Goal: Task Accomplishment & Management: Complete application form

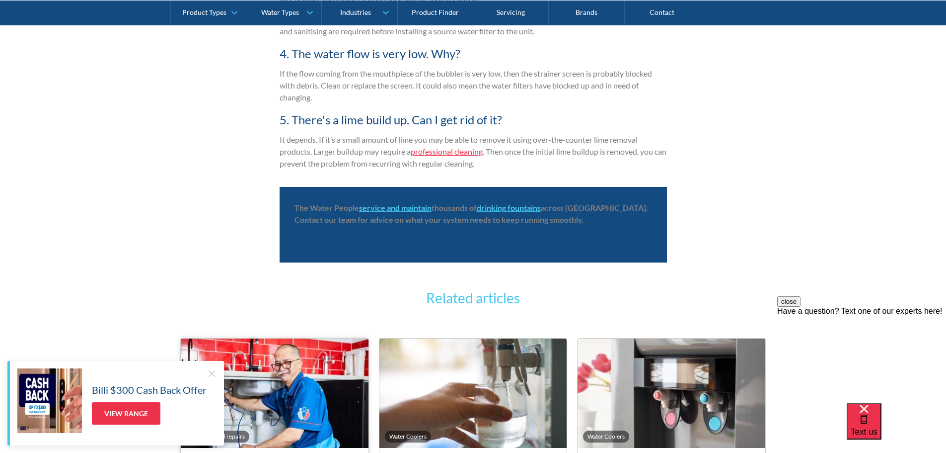
scroll to position [1906, 0]
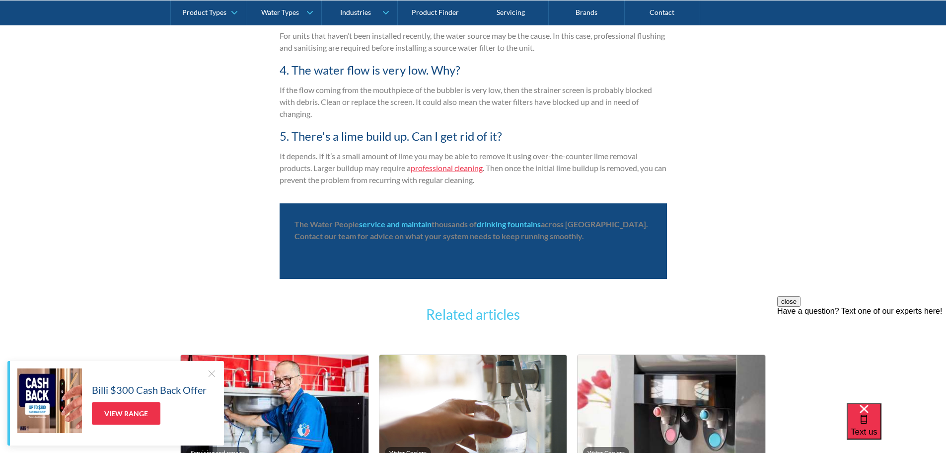
click at [389, 221] on strong "service and maintain" at bounding box center [395, 223] width 73 height 9
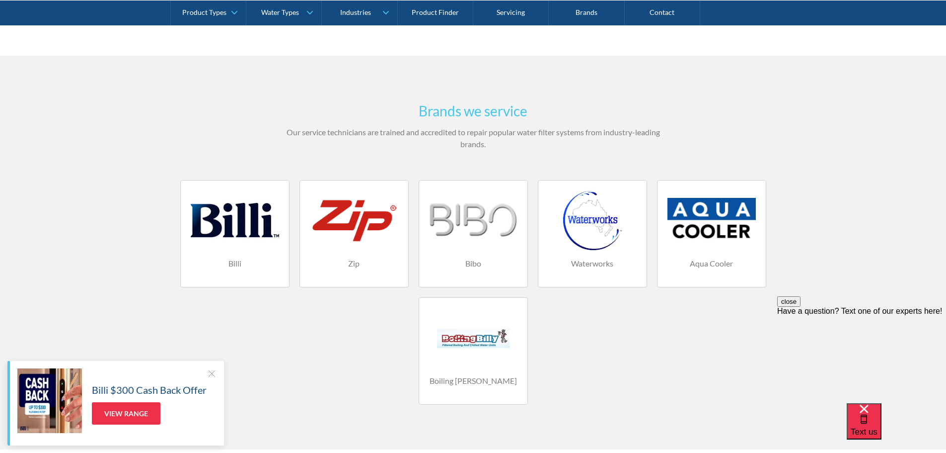
scroll to position [596, 0]
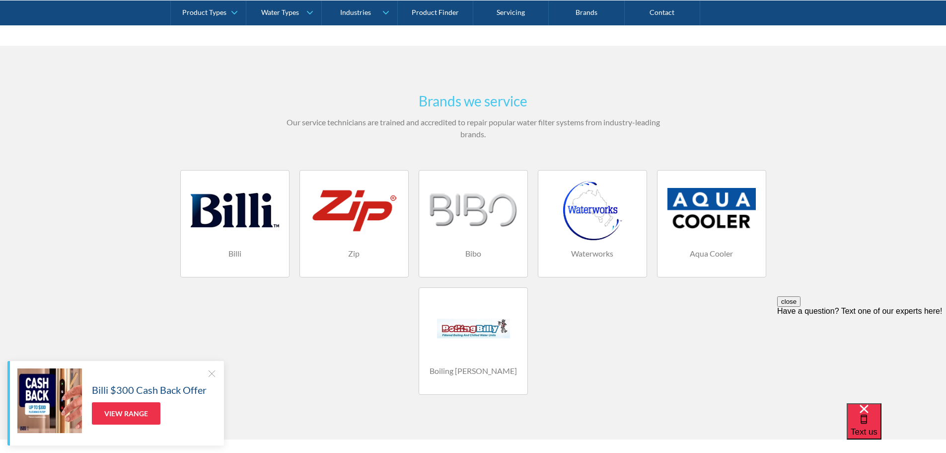
click at [845, 315] on div "Have a question? Text one of our experts here!" at bounding box center [861, 311] width 169 height 9
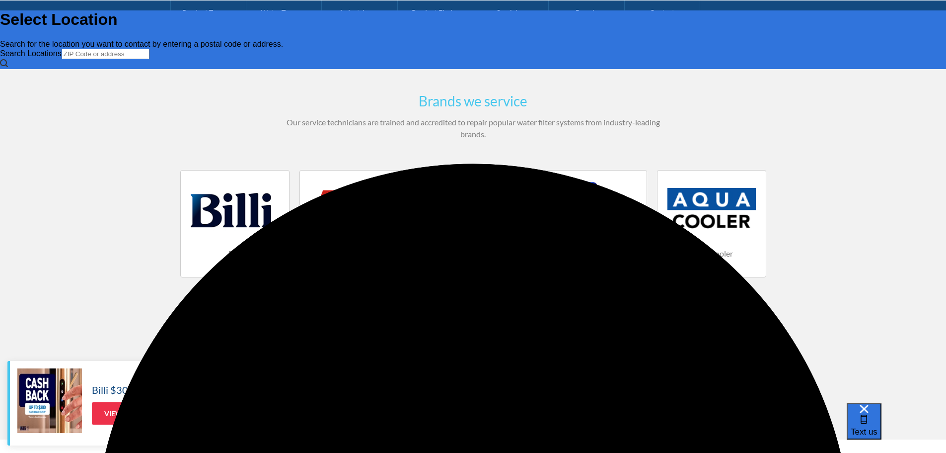
scroll to position [0, 0]
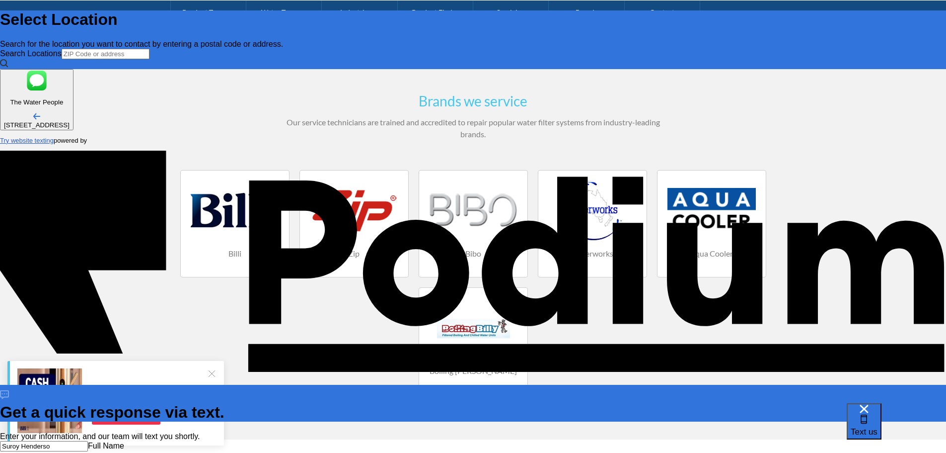
type input "[PERSON_NAME]"
type Phone "7703138460"
type textarea "I"
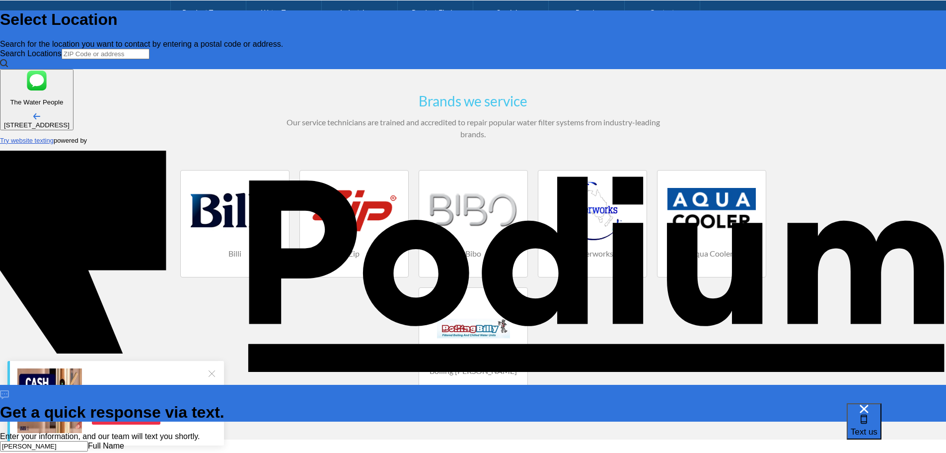
type textarea "x"
type textarea "I"
type textarea "x"
type textarea "I ha"
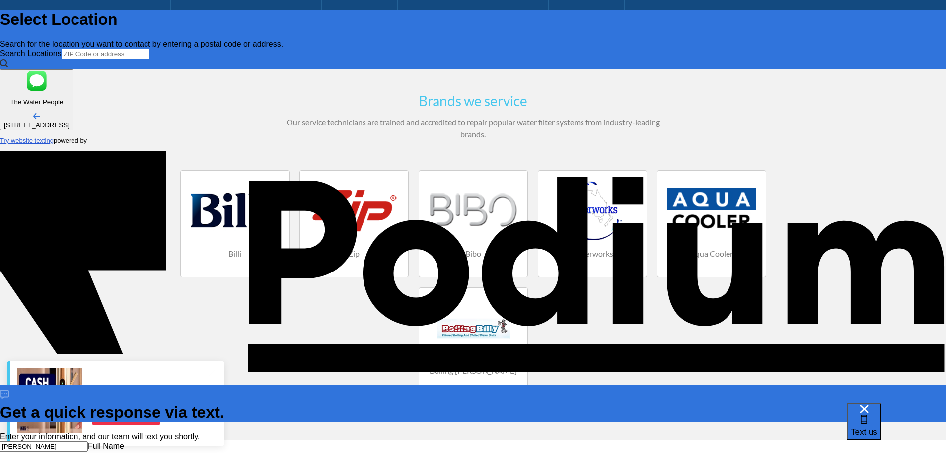
type textarea "x"
type textarea "I hav"
type textarea "x"
type textarea "I have"
type textarea "x"
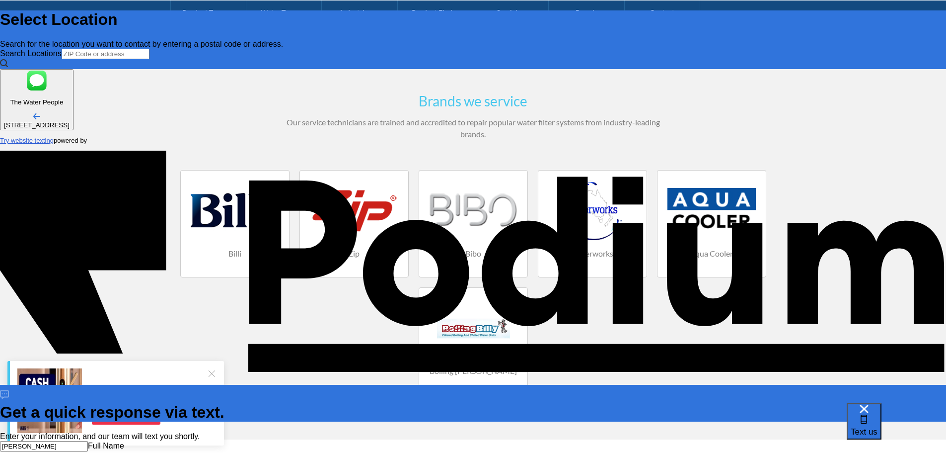
type textarea "I have a"
type textarea "x"
type textarea "I have a"
type textarea "x"
type textarea "I have am"
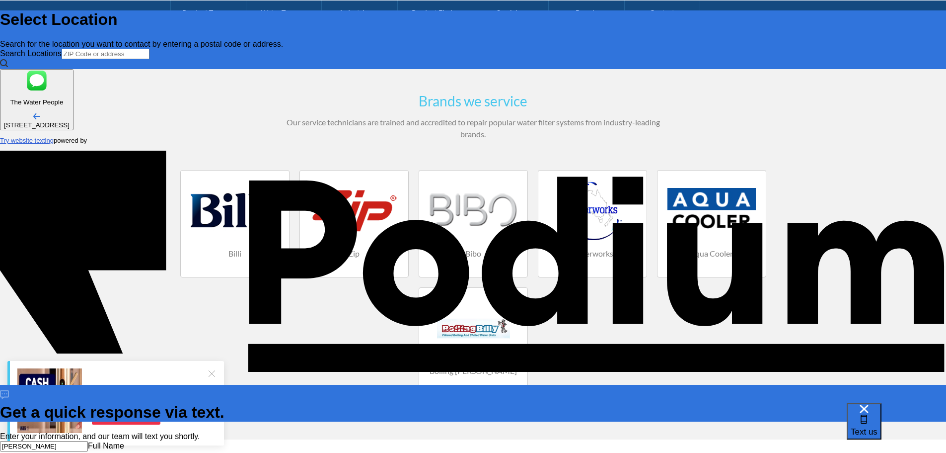
type textarea "x"
type textarea "I have am"
type textarea "x"
type textarea "I have am E"
type textarea "x"
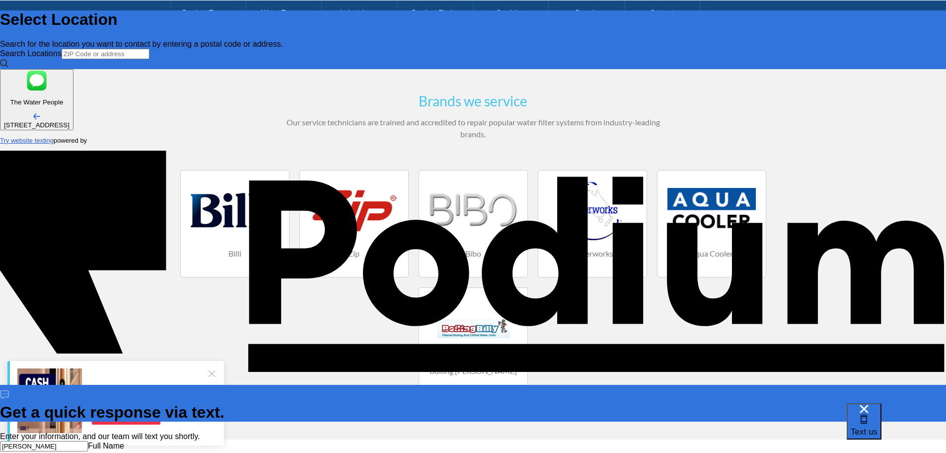
type textarea "I have am Elk"
type textarea "x"
type textarea "I have am Elka"
type textarea "x"
type textarea "I have am Elkay"
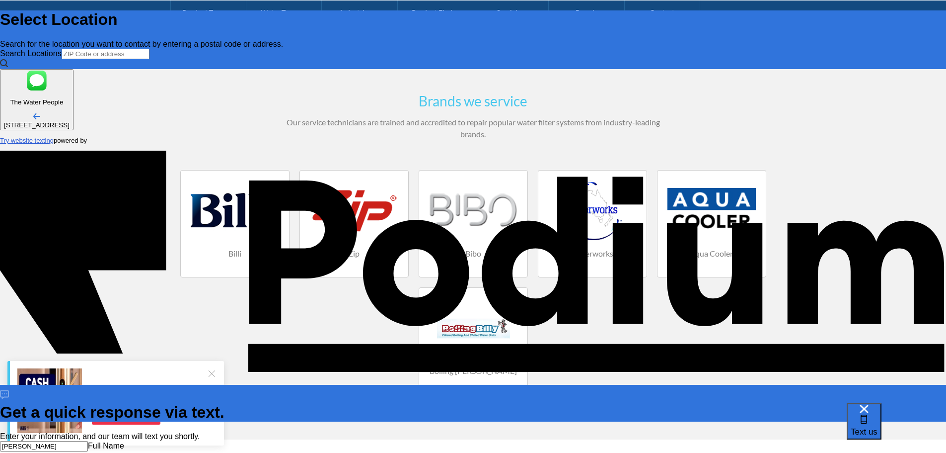
type textarea "x"
type textarea "I have am Elkay un"
type textarea "x"
type textarea "I have am [GEOGRAPHIC_DATA]"
type textarea "x"
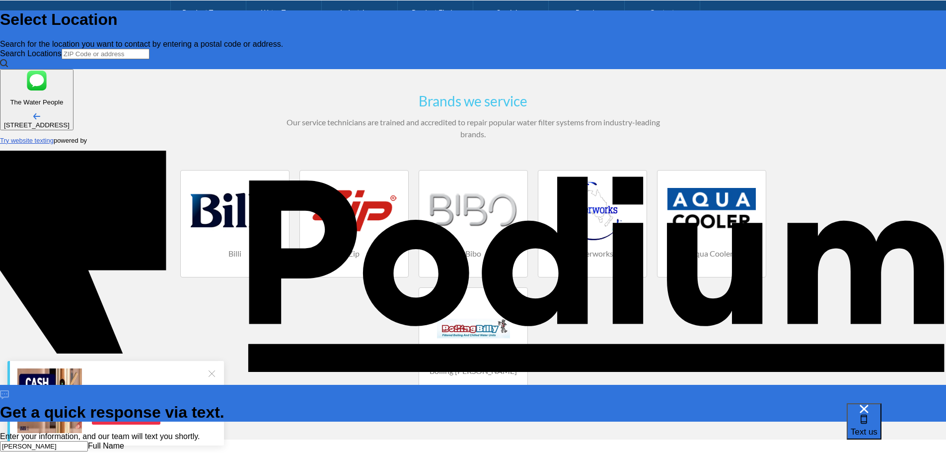
type textarea "I have am Elkay unit."
type textarea "x"
type textarea "I have am Elkay unit."
type textarea "x"
type textarea "I have am Elkay unit. ca"
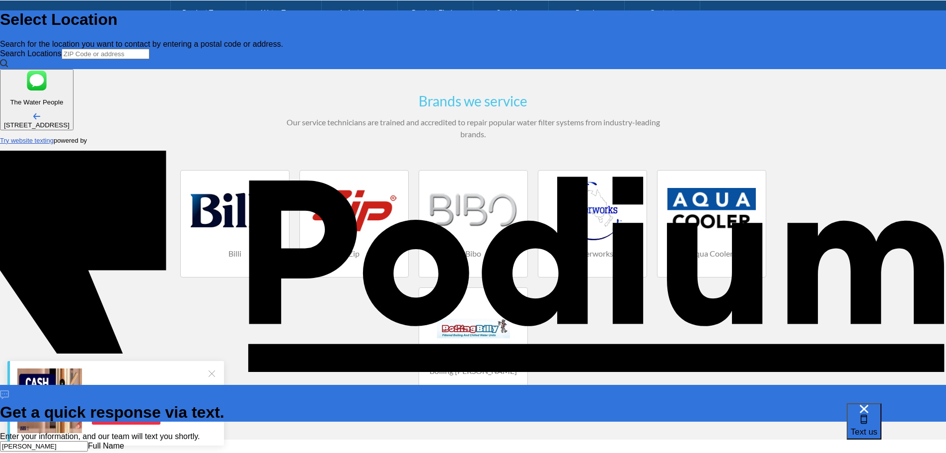
type textarea "x"
type textarea "I have am Elkay unit. can"
type textarea "x"
type textarea "I have am Elkay unit. can"
type textarea "x"
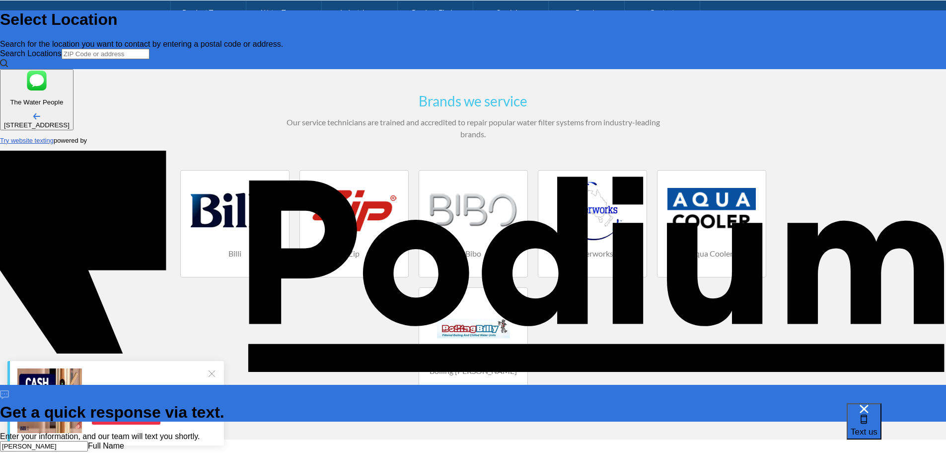
type textarea "I have am Elkay unit. can yo"
type textarea "x"
type textarea "I have am Elkay unit. can you"
type textarea "x"
type textarea "I have am Elkay unit. can you"
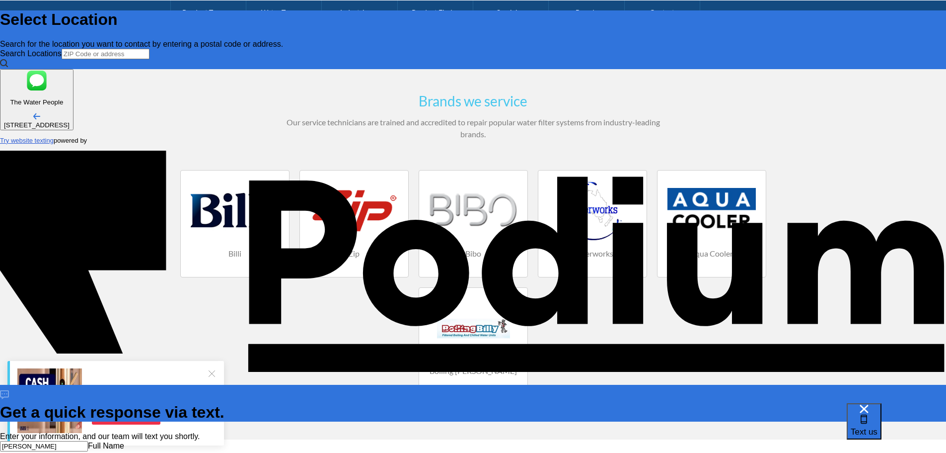
type textarea "x"
type textarea "I have am Elkay unit. can you s"
type textarea "x"
type textarea "I have am Elkay unit. can you ser"
type textarea "x"
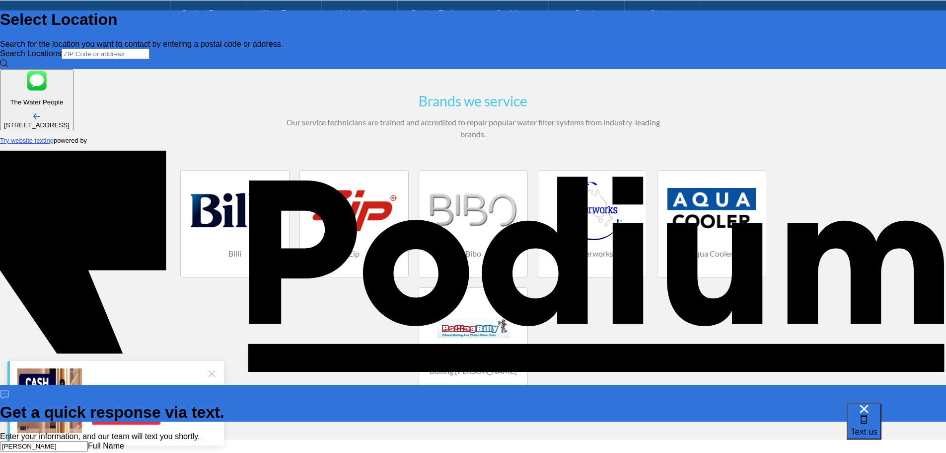
type textarea "I have am Elkay unit. can you serv"
type textarea "x"
type textarea "I have am Elkay unit. can you servi"
type textarea "x"
type textarea "I have am Elkay unit. can you service"
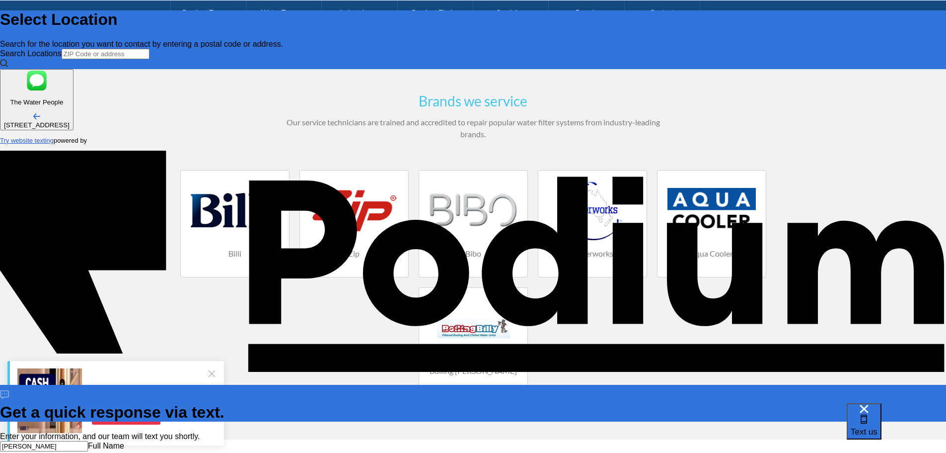
type textarea "x"
type textarea "I have am Elkay unit. can you service"
type textarea "x"
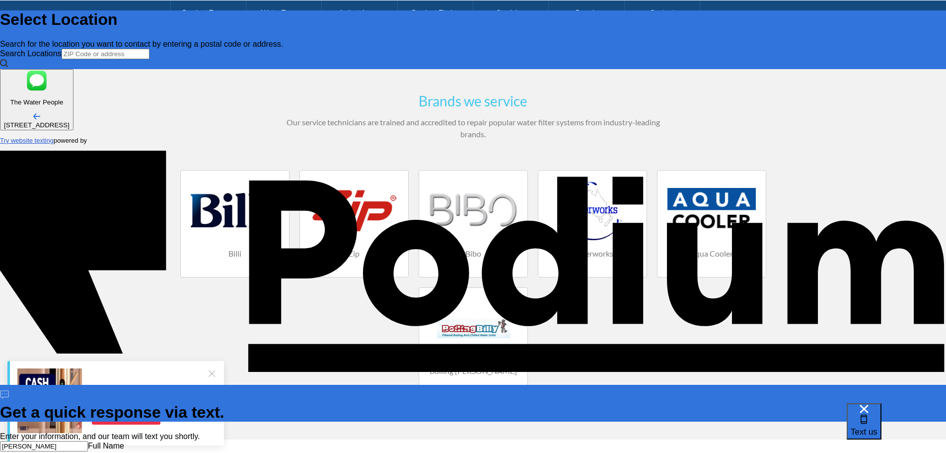
type textarea "I have am Elkay unit. can you service th"
type textarea "x"
type textarea "I have am Elkay unit. can you service thes"
type textarea "x"
type textarea "I have am Elkay unit. can you service these"
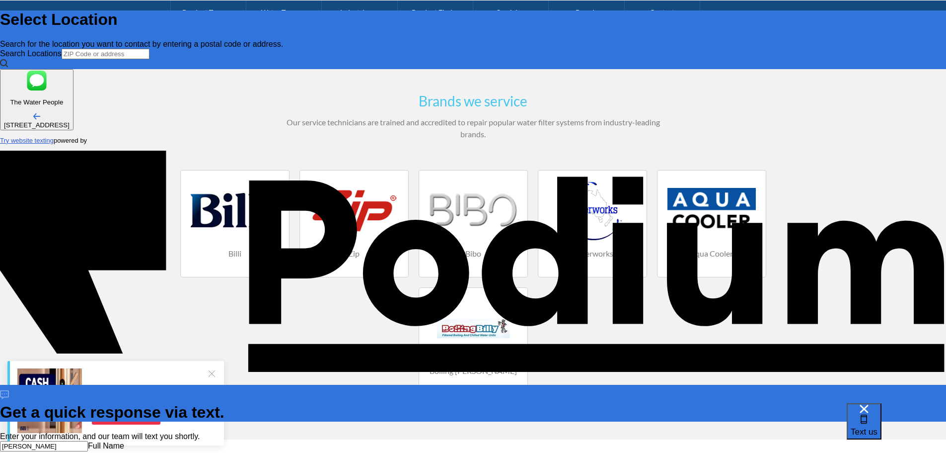
type textarea "x"
type textarea "I have am Elkay unit. can you service these"
type textarea "x"
type textarea "I have am Elkay unit. can you service these u"
type textarea "x"
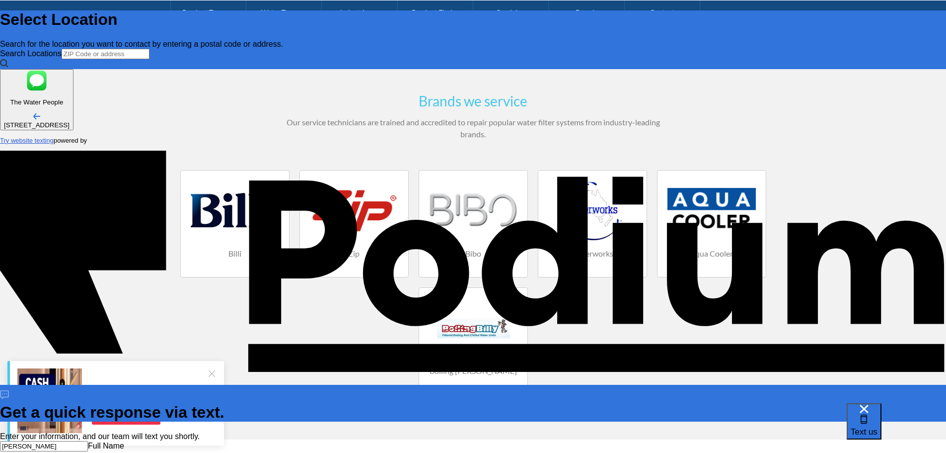
type textarea "I have am Elkay unit. can you service these un"
type textarea "I have am Elkay unit. can you service these uni"
type textarea "x"
type textarea "I have am Elkay unit. can you service these unit"
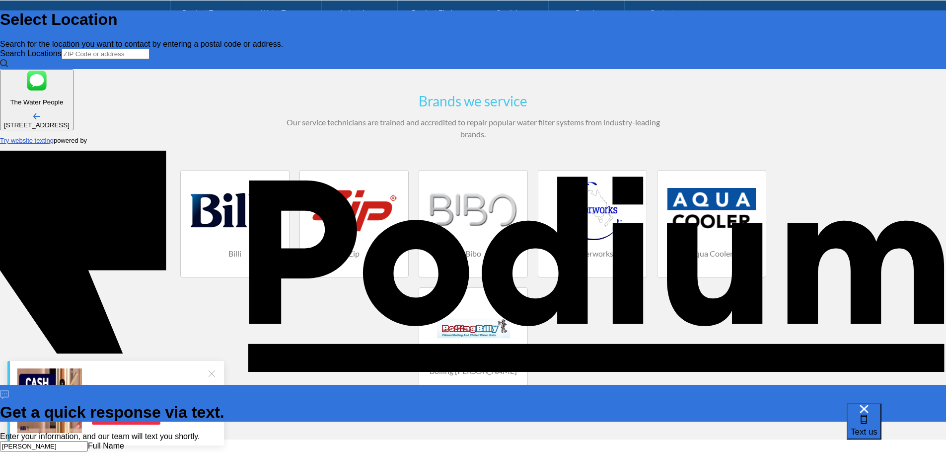
type textarea "x"
type textarea "I have am Elkay unit. can you service these units?"
type textarea "x"
type textarea "I have am Elkay unit. can you service these units?"
type textarea "x"
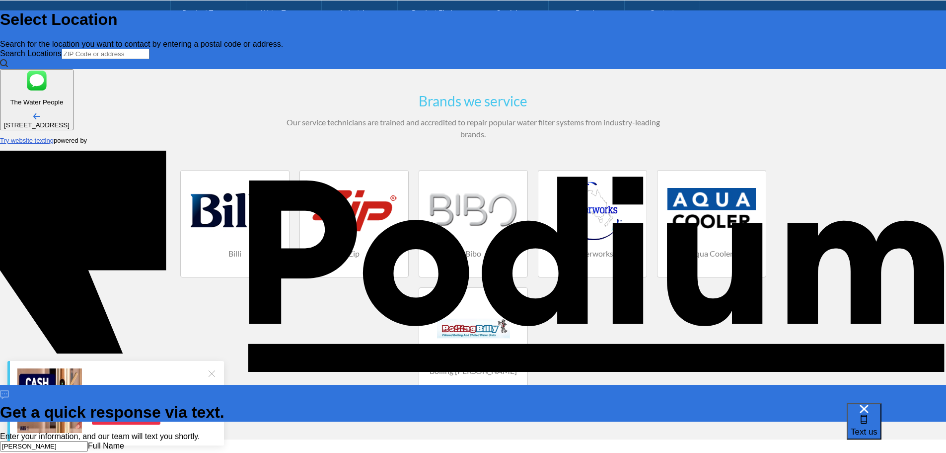
type textarea "I have am Elkay unit. can you service these units?"
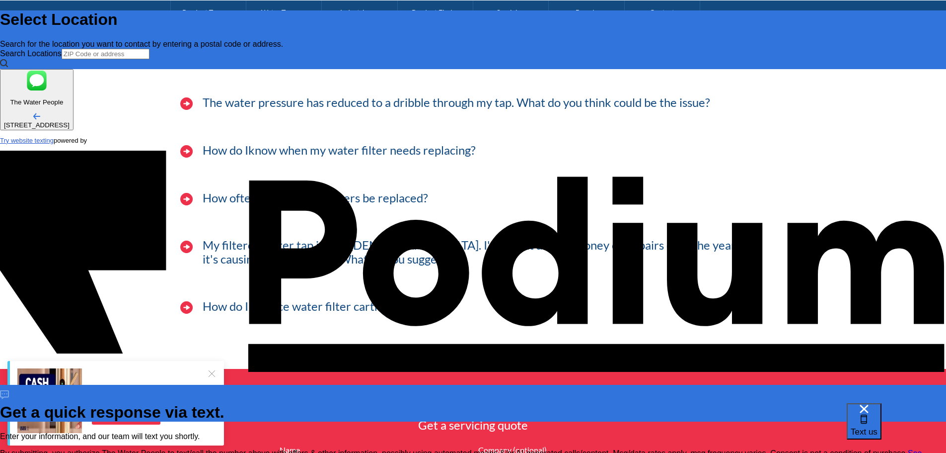
scroll to position [2931, 0]
click at [9, 390] on icon at bounding box center [4, 394] width 9 height 9
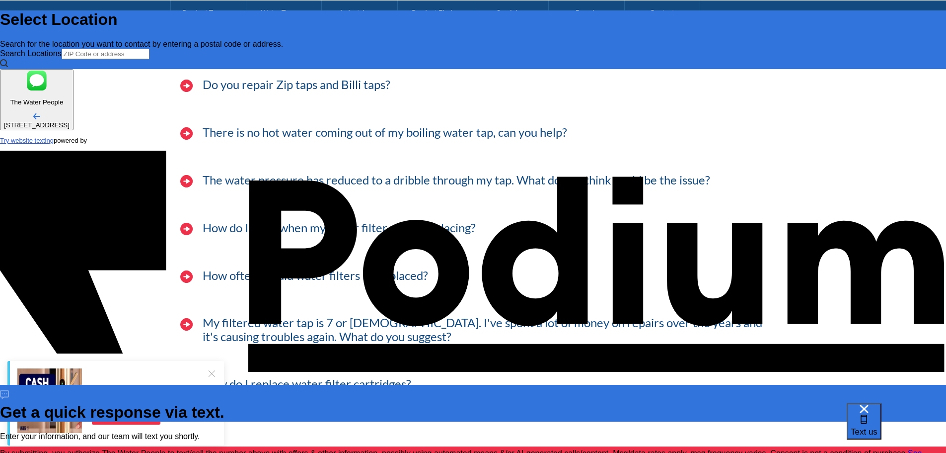
scroll to position [2832, 0]
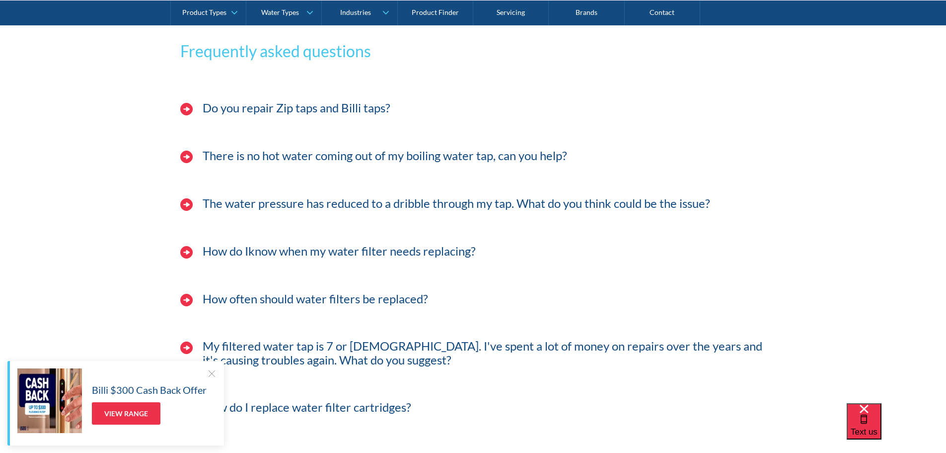
click at [244, 115] on h4 "Do you repair Zip taps and Billi taps?" at bounding box center [297, 108] width 188 height 14
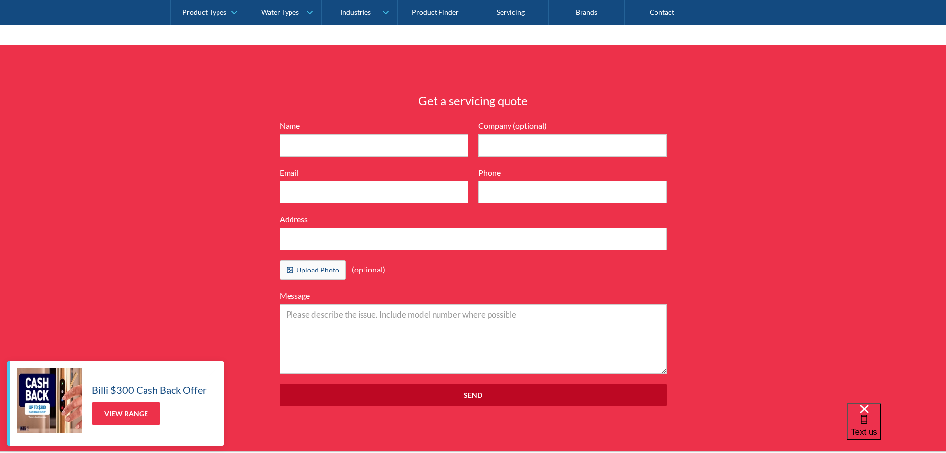
scroll to position [3279, 0]
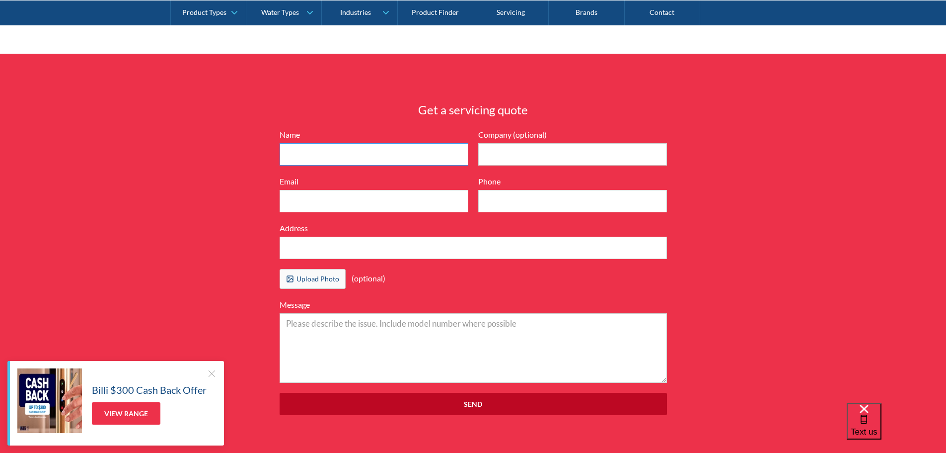
click at [319, 159] on input "Name" at bounding box center [374, 154] width 189 height 22
type input "[PERSON_NAME]"
type input "The Cottage School"
type input "[EMAIL_ADDRESS][DOMAIN_NAME]"
type input "7703138460"
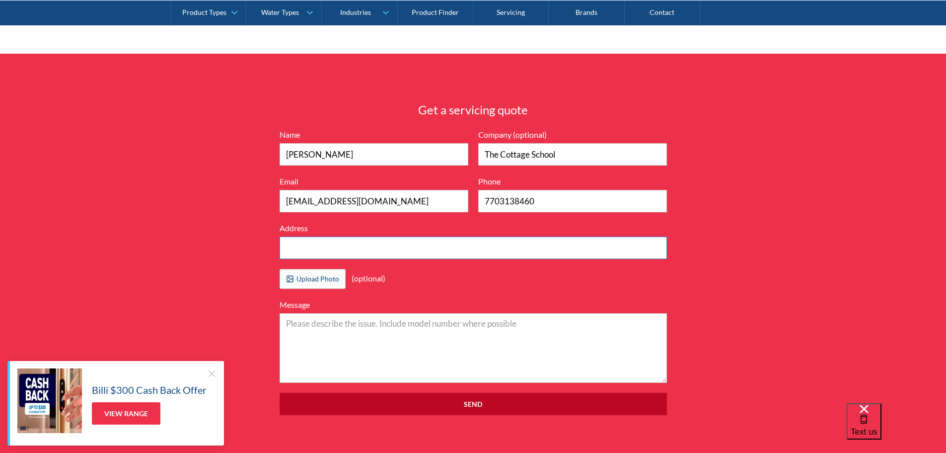
type input "[STREET_ADDRESS][PERSON_NAME]"
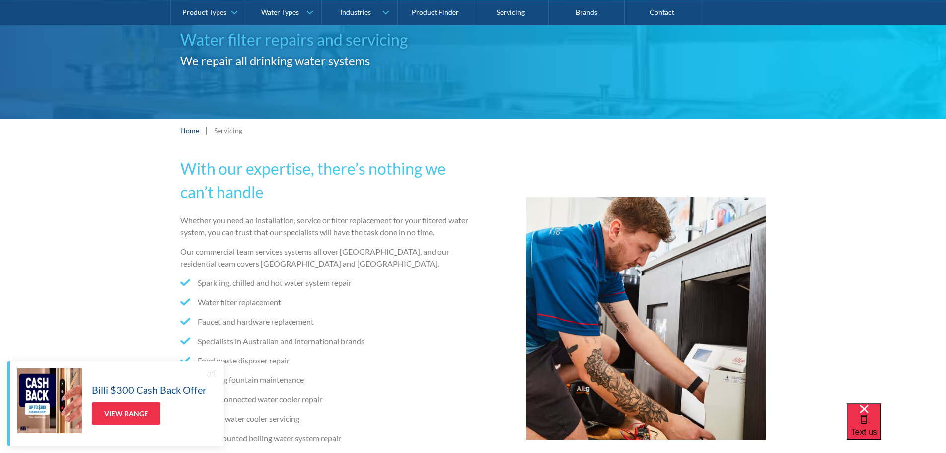
scroll to position [0, 0]
